Goal: Task Accomplishment & Management: Complete application form

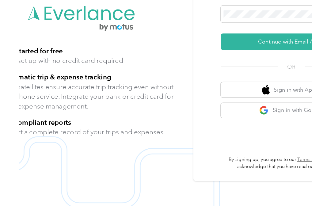
scroll to position [20, 0]
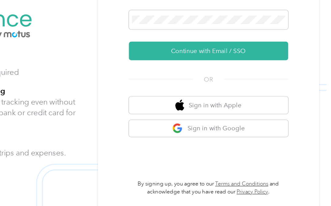
click at [191, 71] on button "Continue with Email / SSO" at bounding box center [246, 77] width 110 height 13
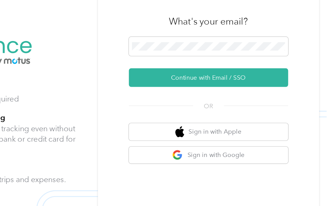
click at [191, 71] on button "Continue with Email / SSO" at bounding box center [246, 77] width 110 height 13
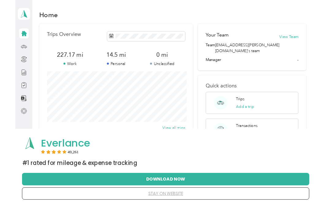
scroll to position [1, 0]
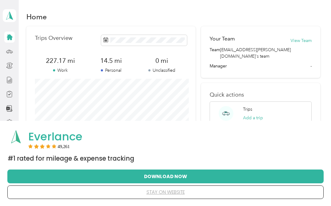
click at [166, 193] on button "stay on website" at bounding box center [165, 192] width 297 height 13
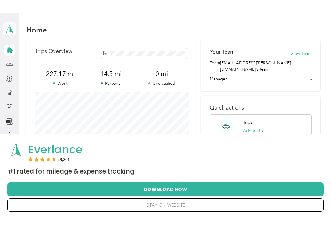
scroll to position [0, 0]
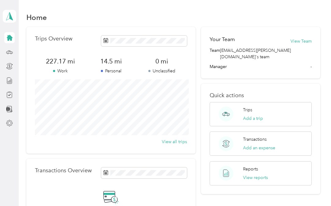
click at [8, 64] on icon at bounding box center [9, 66] width 7 height 7
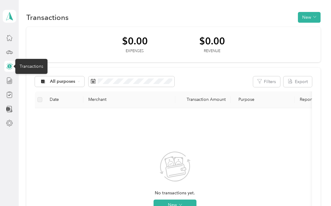
click at [5, 80] on div at bounding box center [9, 80] width 10 height 11
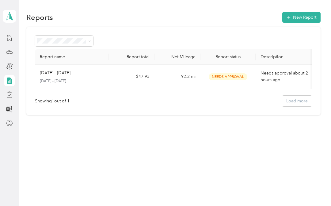
click at [1, 113] on aside "Drusilla Kung Wan Personal dashboard" at bounding box center [9, 103] width 19 height 206
click at [24, 97] on div "Compliance" at bounding box center [31, 94] width 32 height 15
click at [9, 95] on icon at bounding box center [9, 95] width 3 height 2
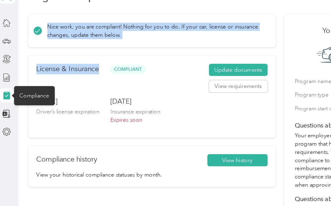
click at [41, 98] on div "Dec. 10, 2029 Driver’s license expiration" at bounding box center [57, 109] width 49 height 26
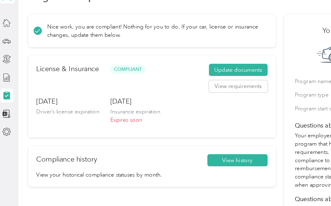
click at [31, 101] on div "License & Insurance Compliant Update documents View requirements Dec. 10, 2029 …" at bounding box center [123, 95] width 194 height 64
click at [179, 70] on button "Update documents" at bounding box center [191, 75] width 46 height 10
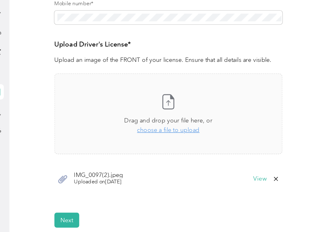
scroll to position [121, 0]
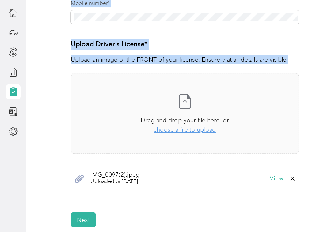
click at [30, 112] on div "Employee details & driver’s license License Insurance declaration Insurance Veh…" at bounding box center [173, 65] width 294 height 253
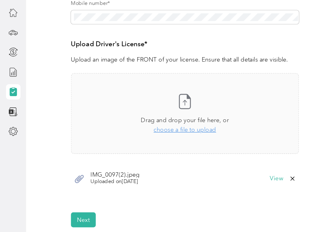
click at [121, 119] on span "choose a file to upload" at bounding box center [132, 121] width 45 height 5
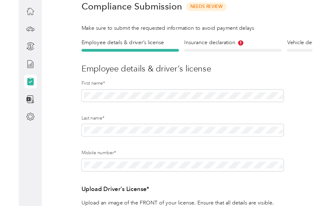
scroll to position [0, 0]
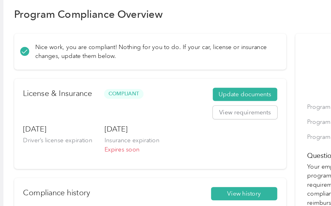
click at [168, 70] on button "Update documents" at bounding box center [191, 75] width 46 height 10
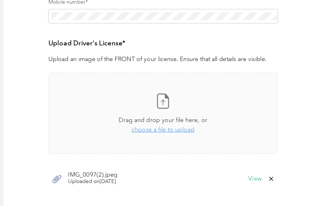
scroll to position [144, 0]
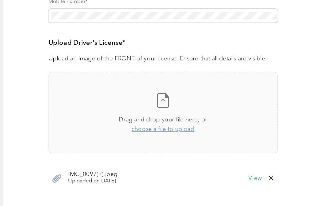
click at [110, 97] on span "choose a file to upload" at bounding box center [132, 99] width 45 height 5
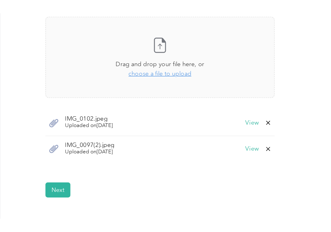
scroll to position [193, 0]
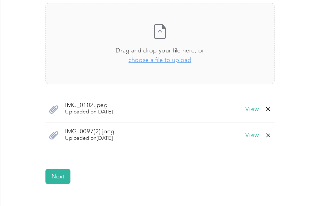
click at [65, 103] on span "Uploaded on 9/10/2025" at bounding box center [82, 106] width 35 height 6
click at [65, 99] on span "IMG_0097(2).jpeg" at bounding box center [82, 101] width 35 height 4
click at [193, 102] on button "View" at bounding box center [197, 104] width 9 height 4
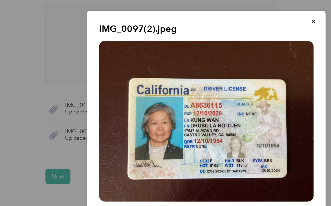
click at [240, 21] on icon "button" at bounding box center [242, 23] width 4 height 4
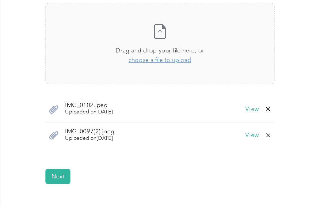
click at [193, 83] on button "View" at bounding box center [197, 85] width 9 height 4
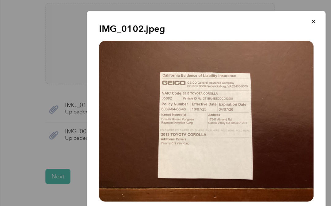
click at [240, 21] on icon "button" at bounding box center [242, 23] width 4 height 4
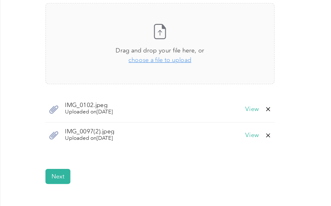
click at [65, 80] on span "IMG_0102.jpeg" at bounding box center [82, 82] width 34 height 4
click at [193, 83] on button "View" at bounding box center [197, 85] width 9 height 4
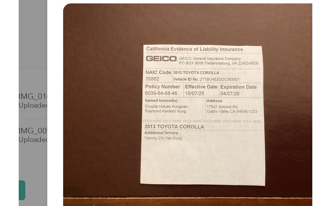
scroll to position [187, 0]
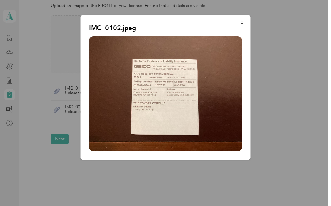
click at [242, 23] on icon "button" at bounding box center [241, 22] width 2 height 2
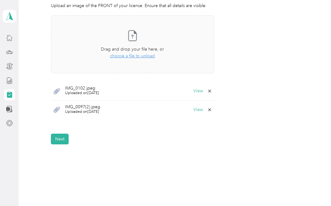
click at [59, 140] on button "Next" at bounding box center [60, 139] width 18 height 11
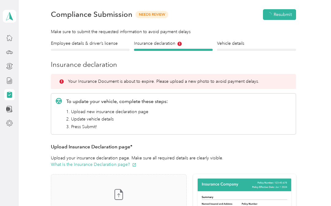
scroll to position [7, 0]
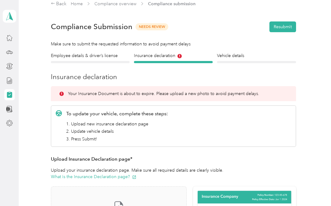
click at [169, 59] on div "Insurance declaration Insurance" at bounding box center [173, 57] width 79 height 11
click at [178, 54] on h4 "Insurance declaration" at bounding box center [173, 55] width 79 height 6
click at [181, 56] on icon at bounding box center [179, 56] width 4 height 4
click at [160, 54] on h4 "Insurance declaration" at bounding box center [173, 55] width 79 height 6
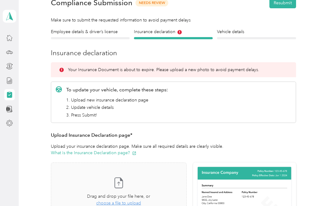
scroll to position [31, 0]
click at [149, 37] on div at bounding box center [173, 38] width 79 height 2
click at [179, 30] on icon at bounding box center [179, 32] width 4 height 4
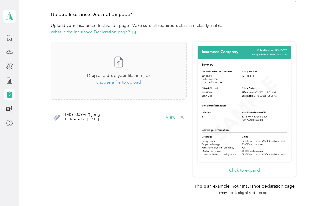
scroll to position [152, 0]
click at [175, 118] on button "View" at bounding box center [170, 117] width 9 height 4
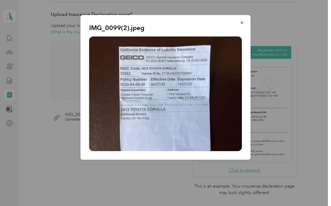
click at [241, 22] on icon "button" at bounding box center [241, 22] width 2 height 2
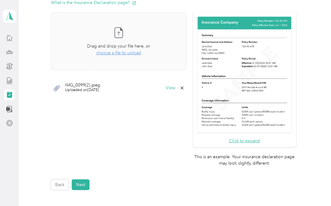
scroll to position [181, 0]
click at [119, 55] on span "choose a file to upload" at bounding box center [118, 52] width 45 height 5
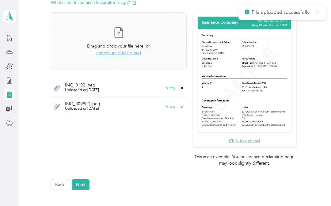
click at [175, 104] on button "View" at bounding box center [170, 106] width 9 height 4
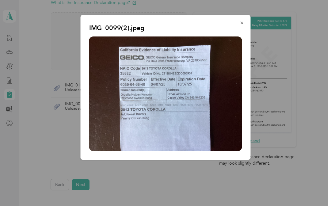
click at [241, 21] on icon "button" at bounding box center [242, 23] width 4 height 4
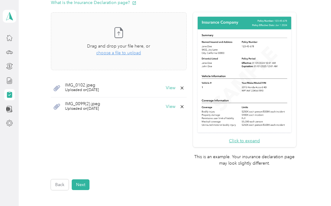
click at [175, 86] on button "View" at bounding box center [170, 88] width 9 height 4
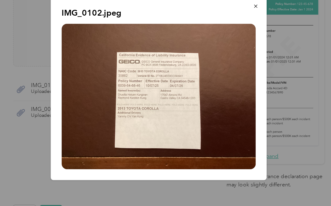
click at [130, 112] on img at bounding box center [165, 93] width 153 height 115
click at [240, 21] on icon "button" at bounding box center [242, 23] width 4 height 4
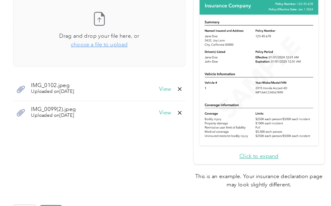
click at [72, 179] on button "Next" at bounding box center [81, 184] width 18 height 11
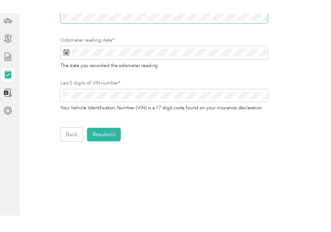
scroll to position [200, 0]
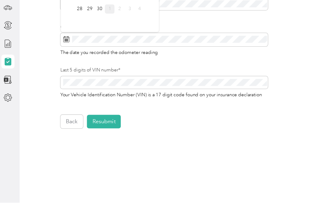
click at [55, 77] on rect at bounding box center [55, 77] width 1 height 1
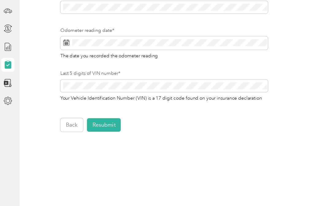
click at [56, 72] on span at bounding box center [132, 77] width 163 height 10
click at [55, 75] on icon at bounding box center [55, 77] width 5 height 5
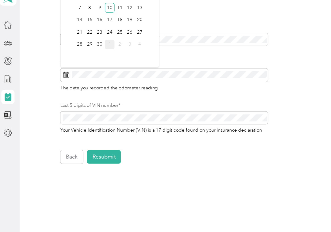
click at [80, 50] on div "30" at bounding box center [82, 54] width 8 height 8
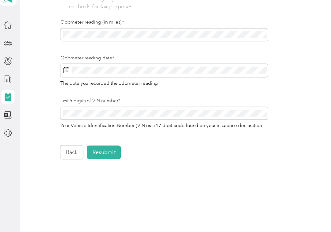
scroll to position [204, 0]
click at [87, 133] on button "Resubmit" at bounding box center [85, 138] width 27 height 11
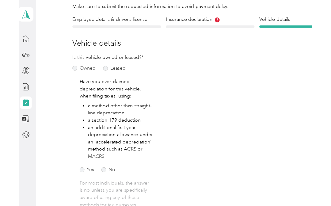
scroll to position [7, 0]
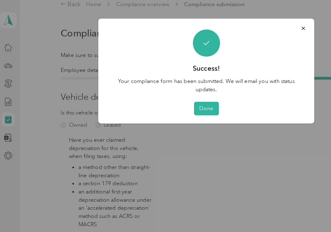
click at [161, 81] on button "Done" at bounding box center [166, 86] width 20 height 11
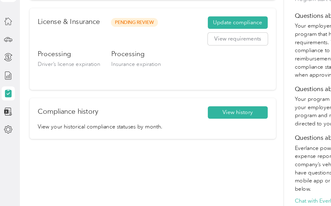
scroll to position [85, 0]
click at [201, 105] on button "View history" at bounding box center [190, 110] width 47 height 10
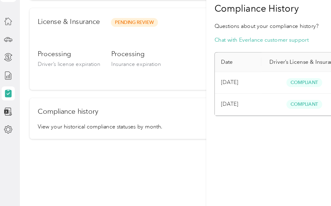
click at [191, 95] on td "Sep 2025" at bounding box center [190, 103] width 37 height 17
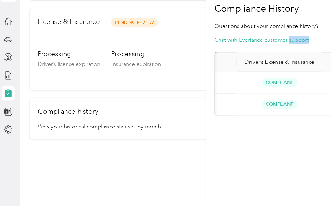
scroll to position [0, 20]
